Goal: Task Accomplishment & Management: Complete application form

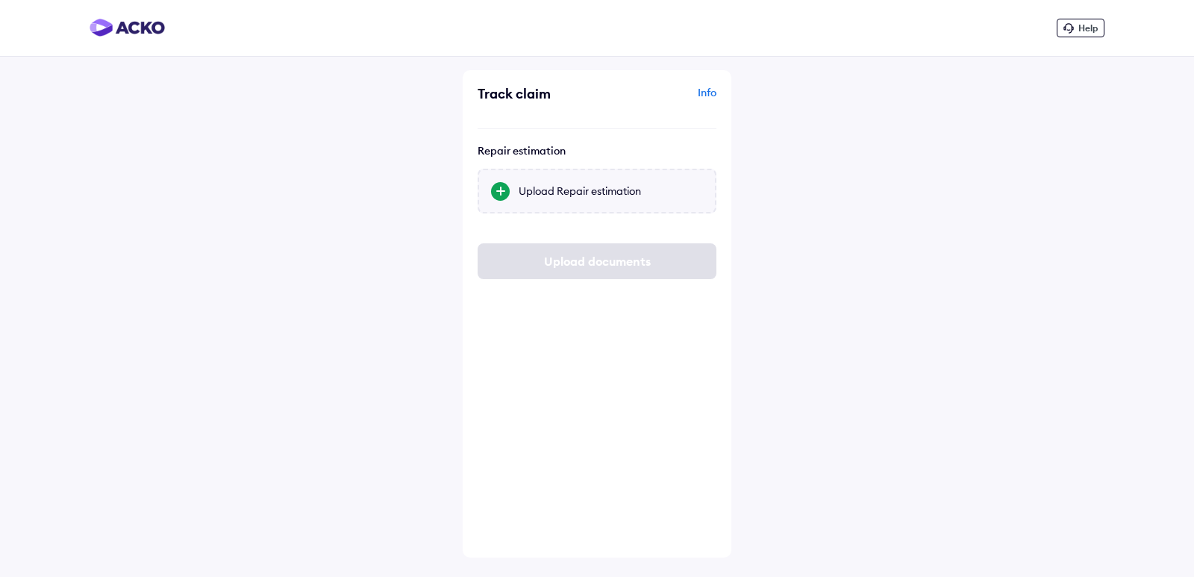
click at [501, 185] on div at bounding box center [500, 191] width 19 height 19
click at [0, 0] on input "Upload Repair estimation" at bounding box center [0, 0] width 0 height 0
click at [502, 190] on div at bounding box center [500, 191] width 19 height 19
click at [0, 0] on input "Upload Repair estimation" at bounding box center [0, 0] width 0 height 0
click at [496, 188] on div at bounding box center [500, 191] width 19 height 19
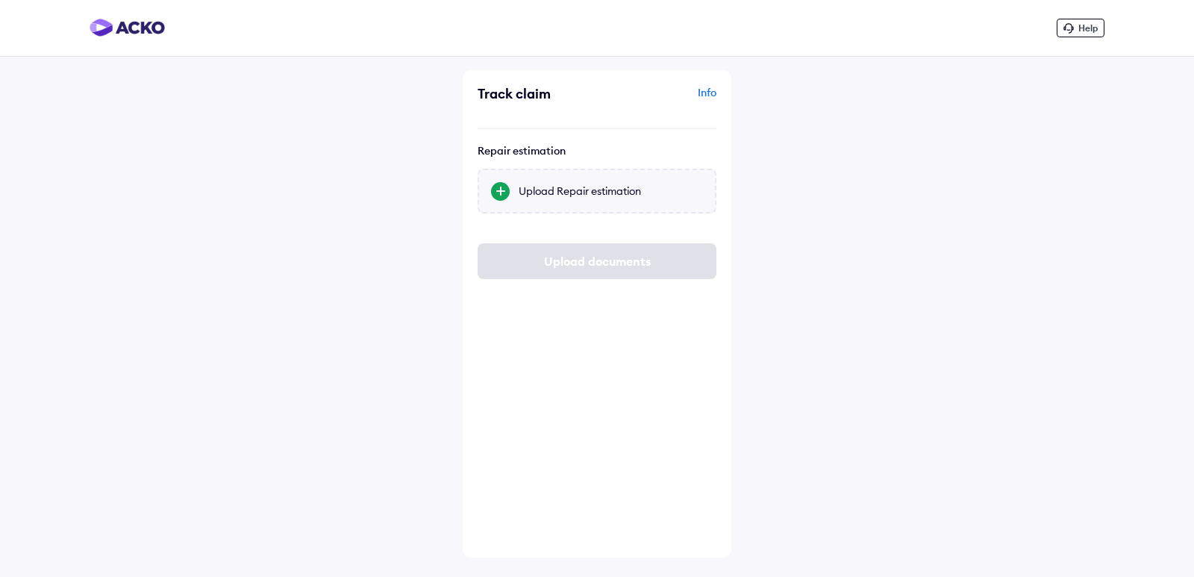
click at [0, 0] on input "Upload Repair estimation" at bounding box center [0, 0] width 0 height 0
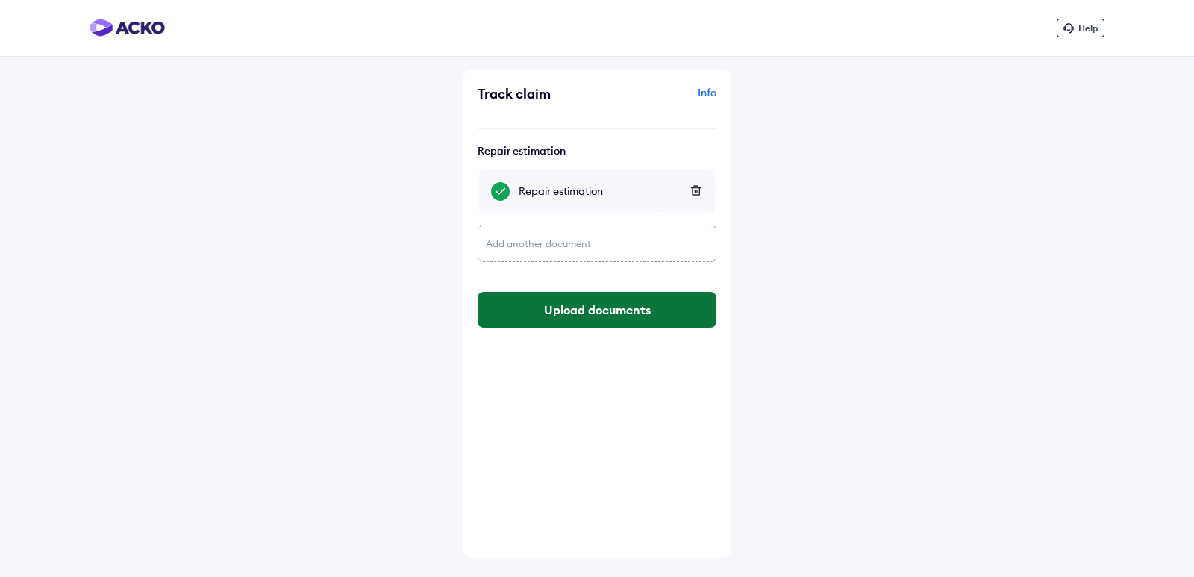
click at [563, 313] on button "Upload documents" at bounding box center [597, 310] width 239 height 36
